Goal: Find contact information: Find contact information

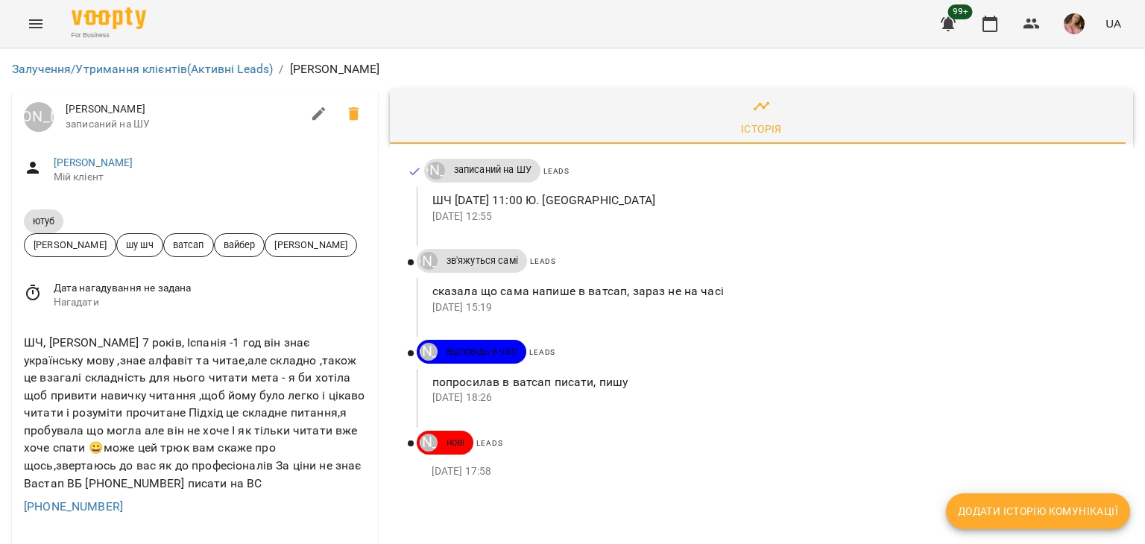
scroll to position [75, 0]
drag, startPoint x: 120, startPoint y: 434, endPoint x: 0, endPoint y: 434, distance: 120.0
copy link "[PHONE_NUMBER]"
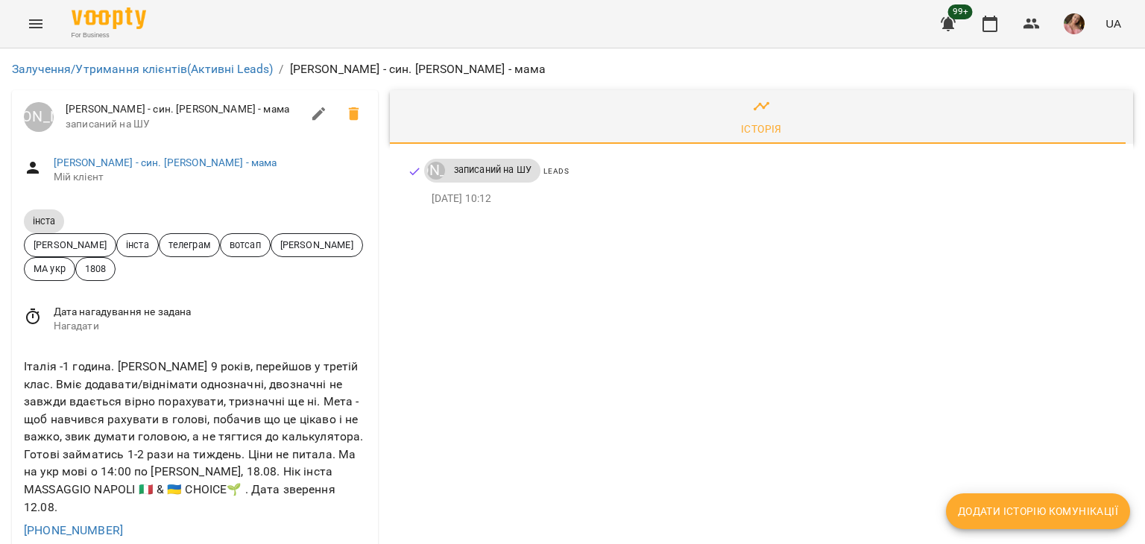
scroll to position [149, 0]
drag, startPoint x: 123, startPoint y: 367, endPoint x: 0, endPoint y: 368, distance: 123.0
copy link "+380978181138"
